Goal: Task Accomplishment & Management: Manage account settings

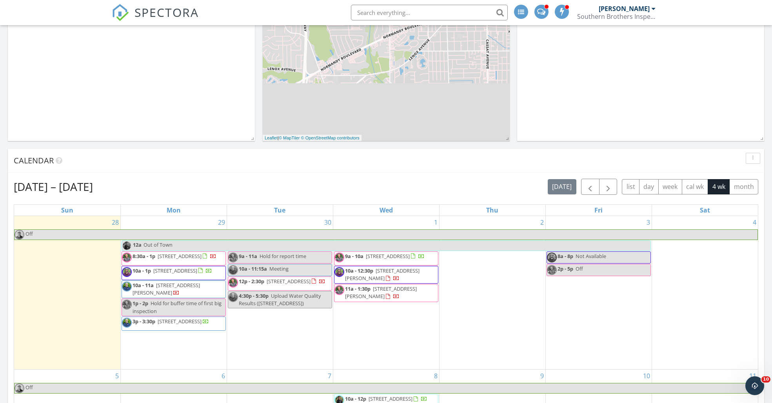
scroll to position [167, 0]
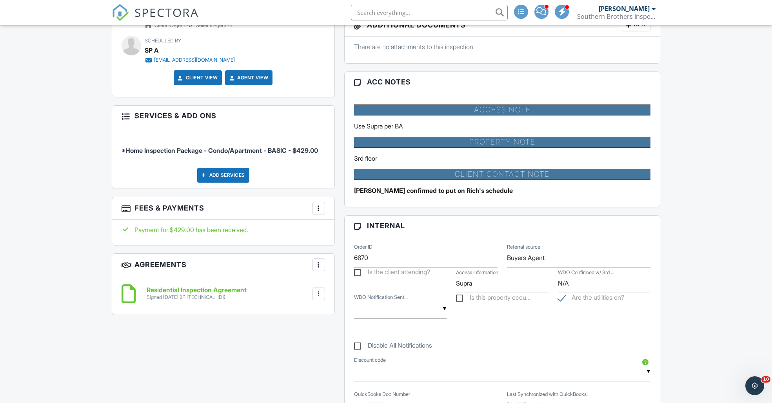
scroll to position [459, 0]
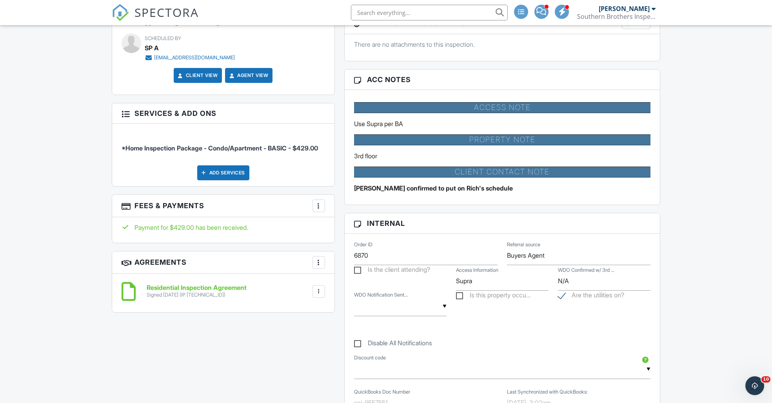
click at [321, 206] on div at bounding box center [319, 206] width 8 height 8
click at [355, 229] on li "Edit Fees & Payments" at bounding box center [358, 230] width 82 height 20
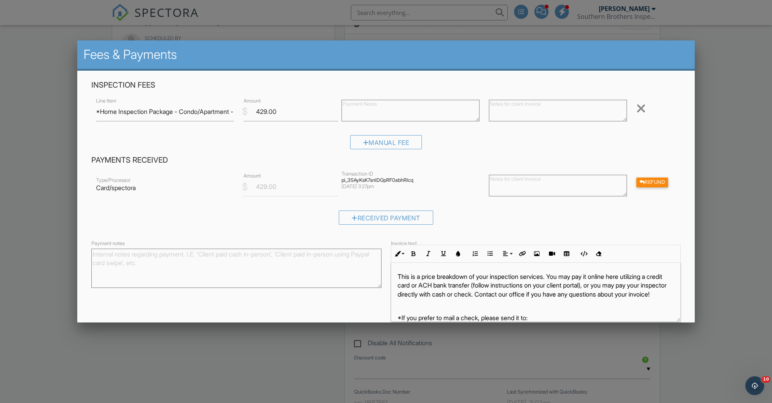
click at [46, 189] on div at bounding box center [386, 212] width 772 height 503
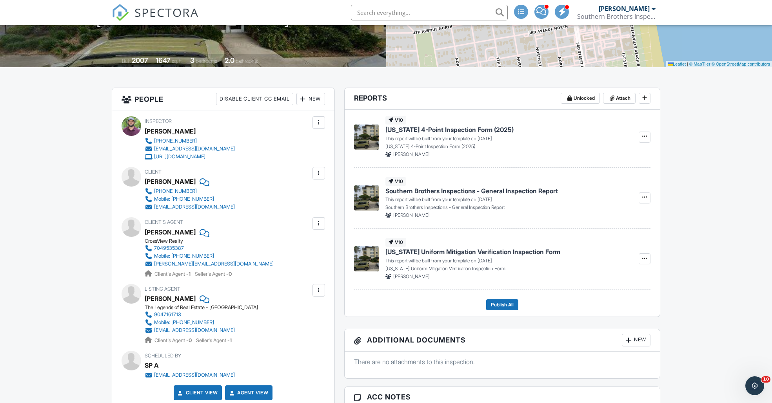
scroll to position [0, 0]
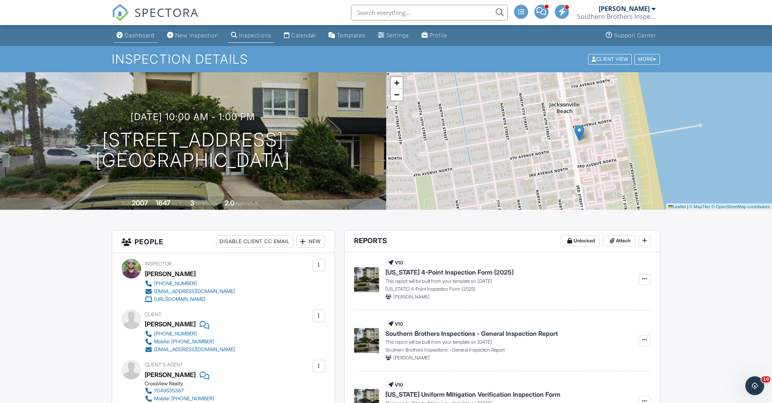
click at [138, 38] on link "Dashboard" at bounding box center [135, 35] width 44 height 15
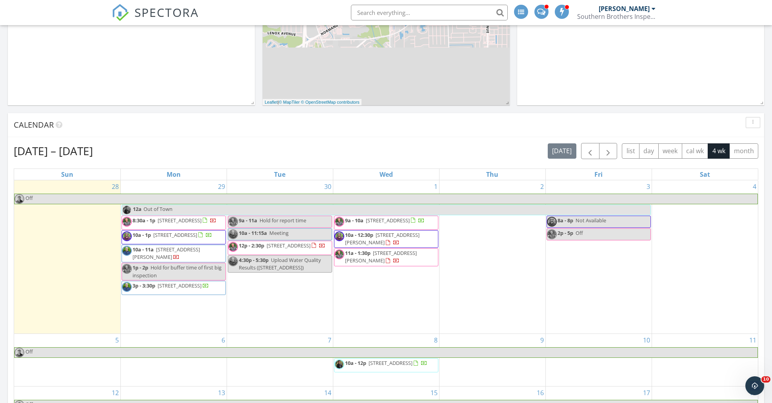
scroll to position [204, 0]
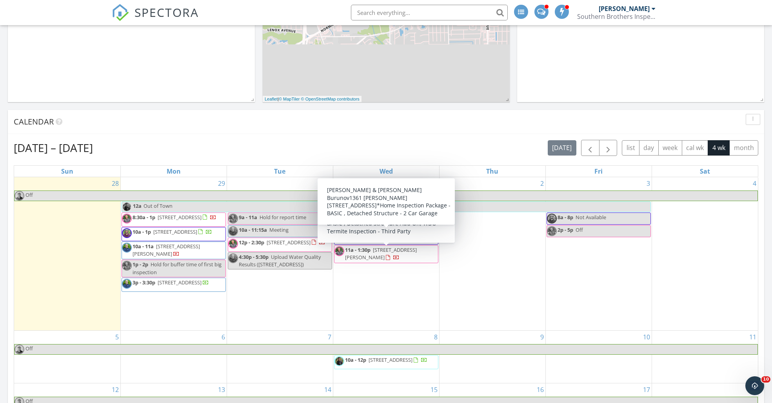
click at [416, 240] on span "10a - 12:30p 1361 Crystal Sands Dr, Jacksonville 32218" at bounding box center [387, 235] width 104 height 15
